Goal: Find specific page/section: Locate a particular part of the current website

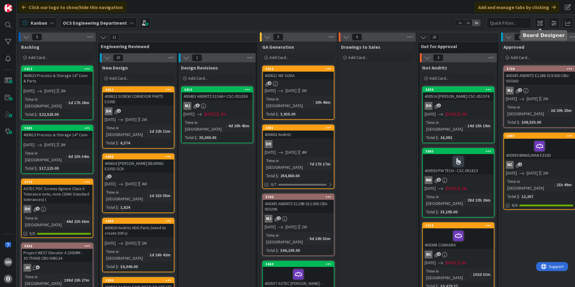
scroll to position [0, 524]
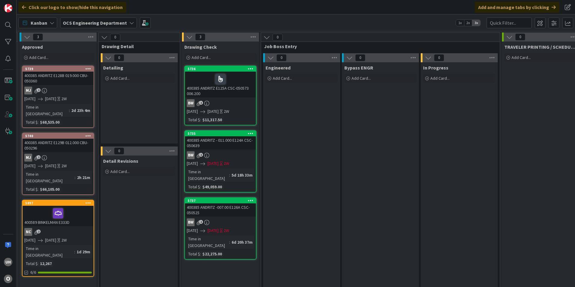
scroll to position [0, 524]
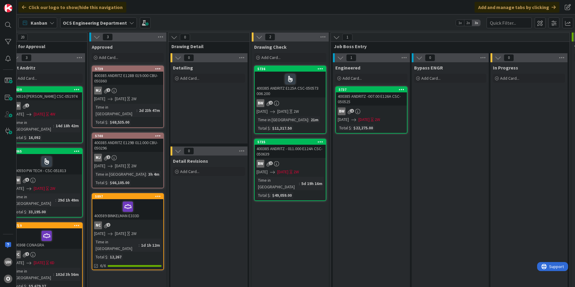
click at [379, 106] on link "5737 400385 ANDRITZ -007.00 E126A CSC-050525 BW 2 [DATE] [DATE] 2W Total $ : $2…" at bounding box center [371, 109] width 72 height 47
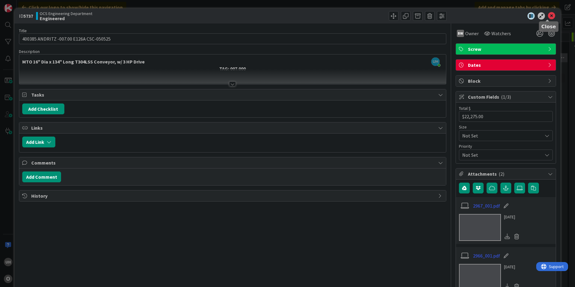
click at [548, 14] on icon at bounding box center [551, 15] width 7 height 7
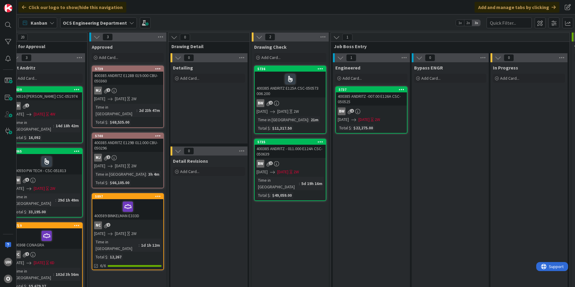
click at [379, 105] on div "400385 ANDRITZ -007.00 E126A CSC-050525" at bounding box center [371, 98] width 71 height 13
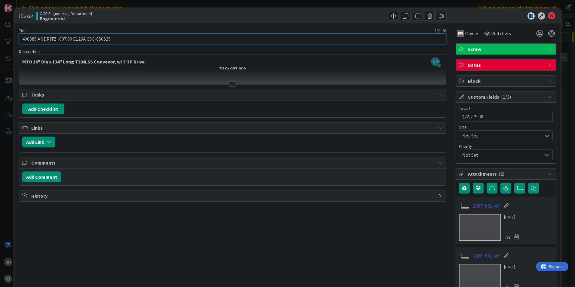
drag, startPoint x: 85, startPoint y: 40, endPoint x: 107, endPoint y: 41, distance: 22.0
click at [107, 41] on input "400385 ANDRITZ -007.00 E126A CSC-050525" at bounding box center [232, 38] width 427 height 11
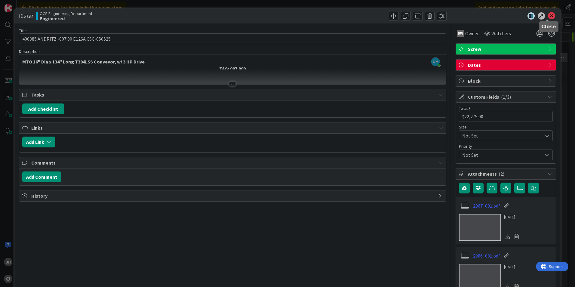
click at [548, 17] on icon at bounding box center [551, 15] width 7 height 7
